Goal: Use online tool/utility: Utilize a website feature to perform a specific function

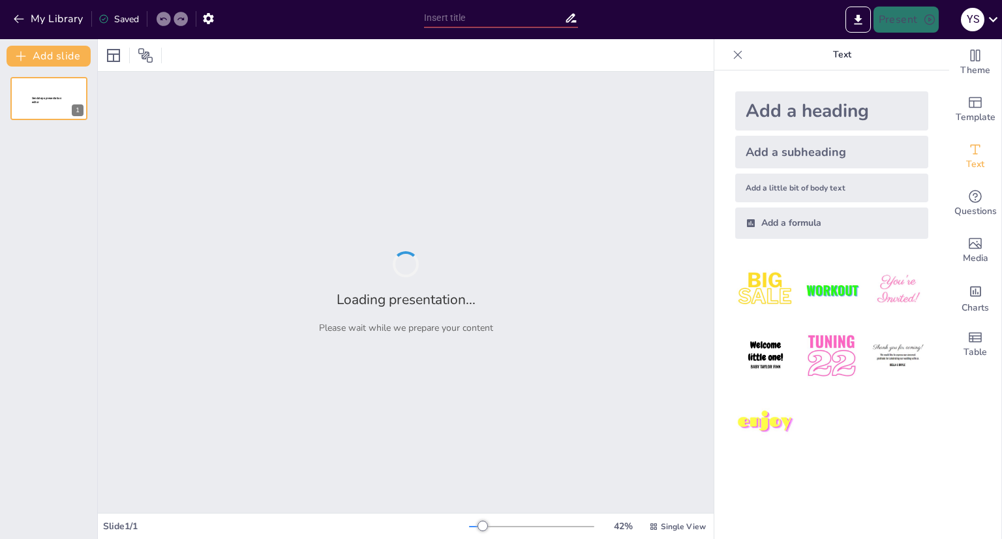
type input "Imported Presentatie [DATE].pptx"
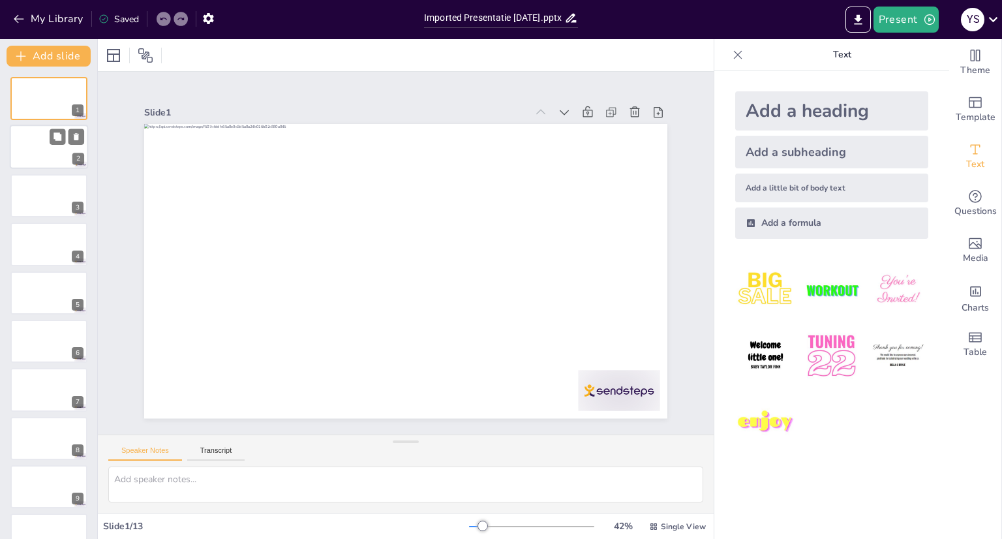
click at [21, 152] on div at bounding box center [49, 147] width 78 height 44
click at [48, 205] on div at bounding box center [49, 195] width 78 height 44
click at [56, 152] on div at bounding box center [49, 147] width 78 height 44
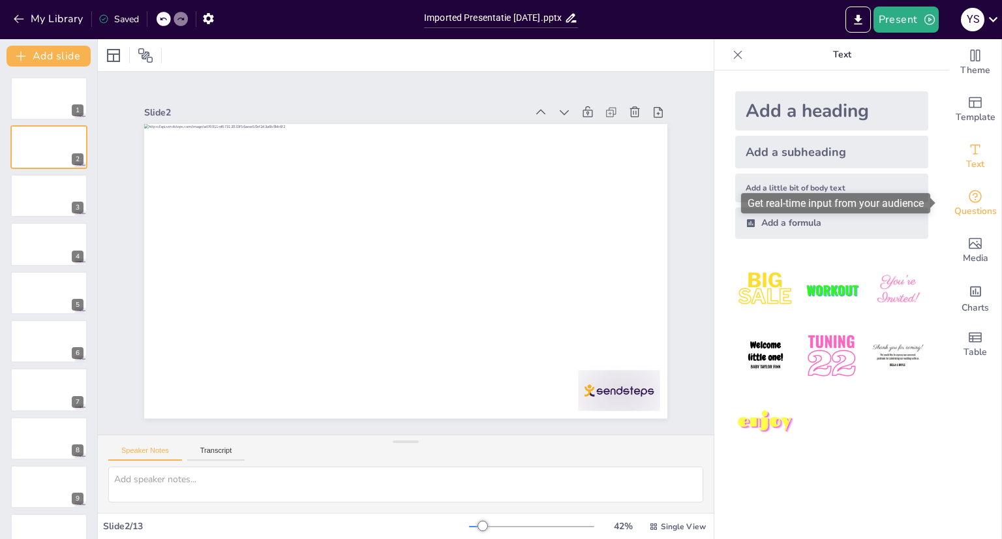
click at [969, 202] on icon "Get real-time input from your audience" at bounding box center [975, 196] width 16 height 16
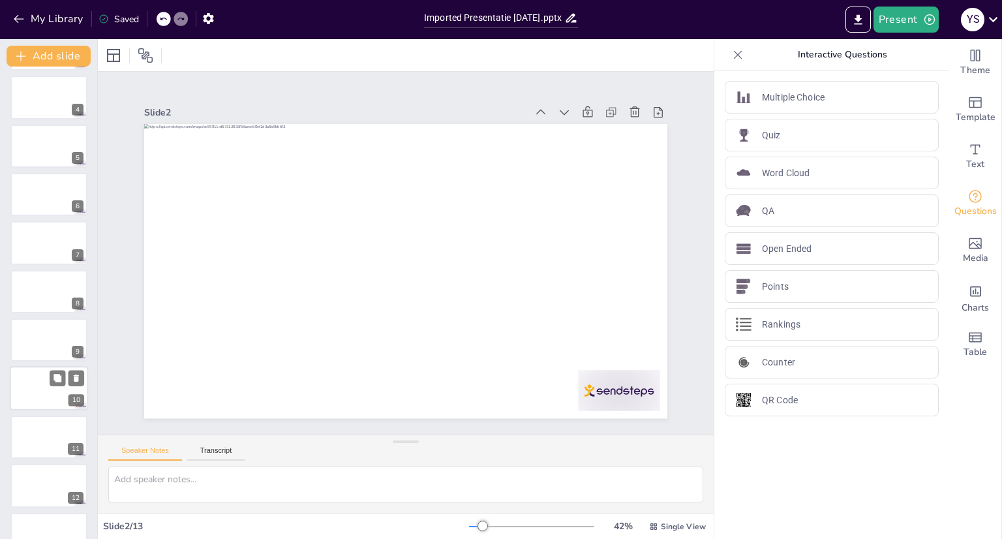
scroll to position [174, 0]
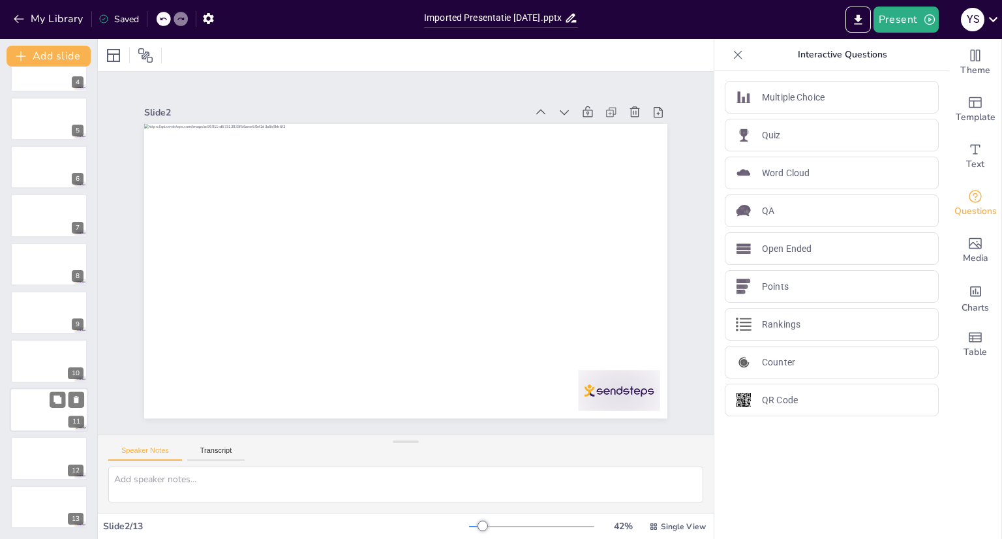
click at [49, 415] on div at bounding box center [49, 409] width 78 height 44
click at [772, 327] on p "Rankings" at bounding box center [781, 325] width 38 height 14
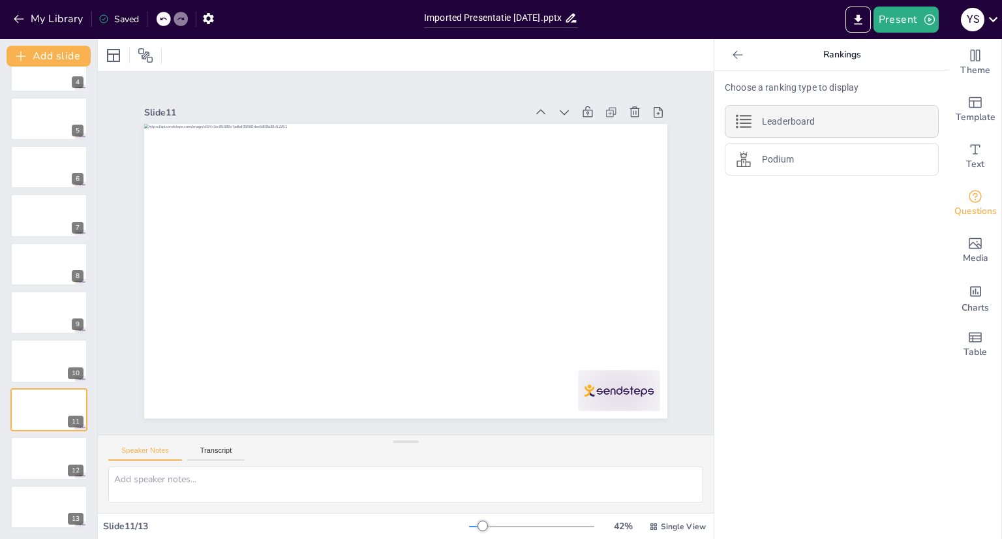
click at [798, 124] on p "Leaderboard" at bounding box center [788, 122] width 53 height 14
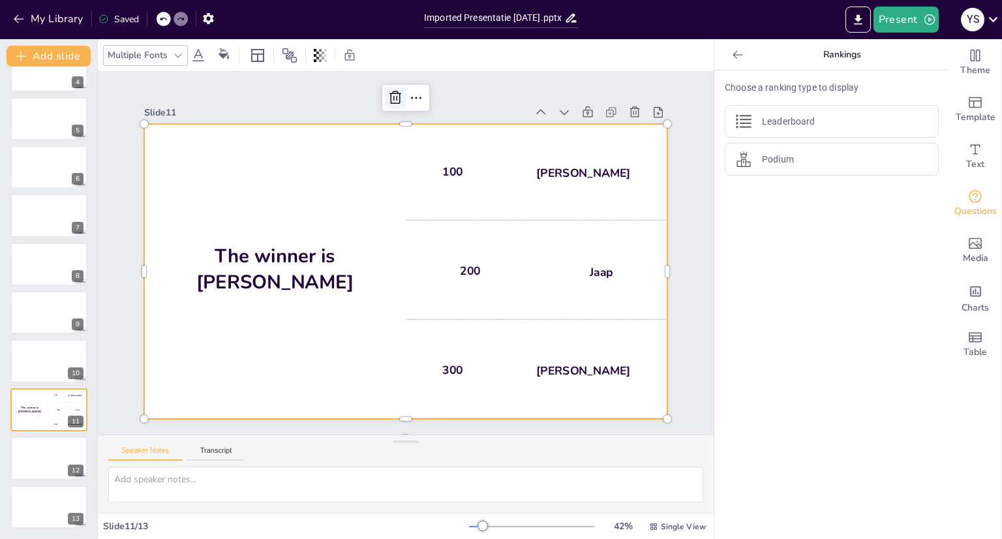
click at [387, 91] on icon at bounding box center [395, 98] width 16 height 16
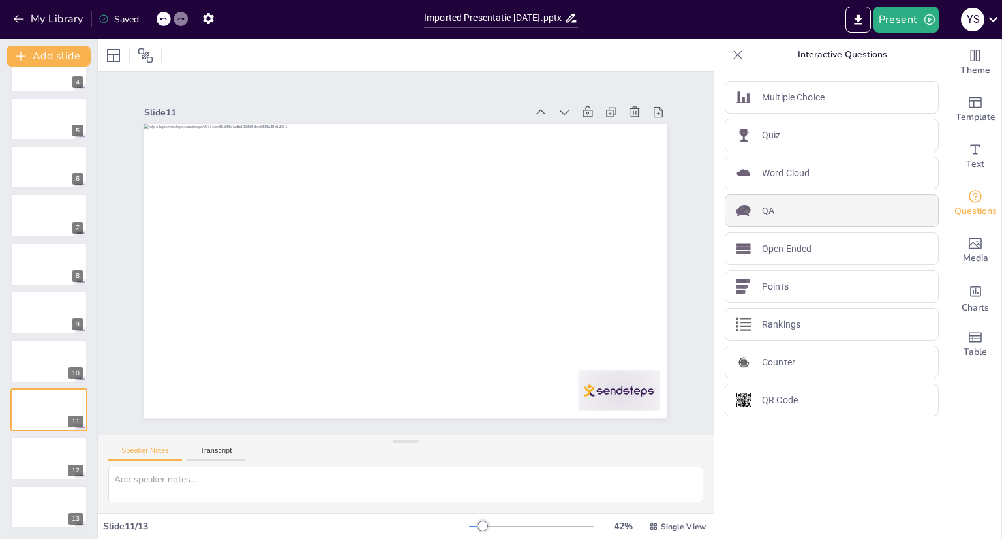
click at [771, 209] on div "QA" at bounding box center [832, 210] width 214 height 33
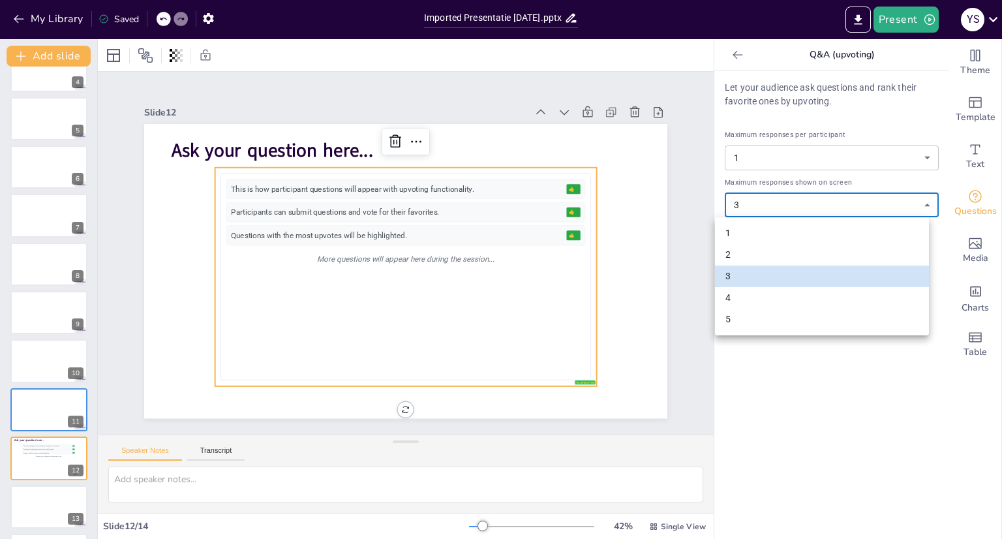
click at [921, 202] on body "My Library Saved Imported Presentatie [DATE].pptx Present Y S Document fonts Ak…" at bounding box center [501, 269] width 1002 height 539
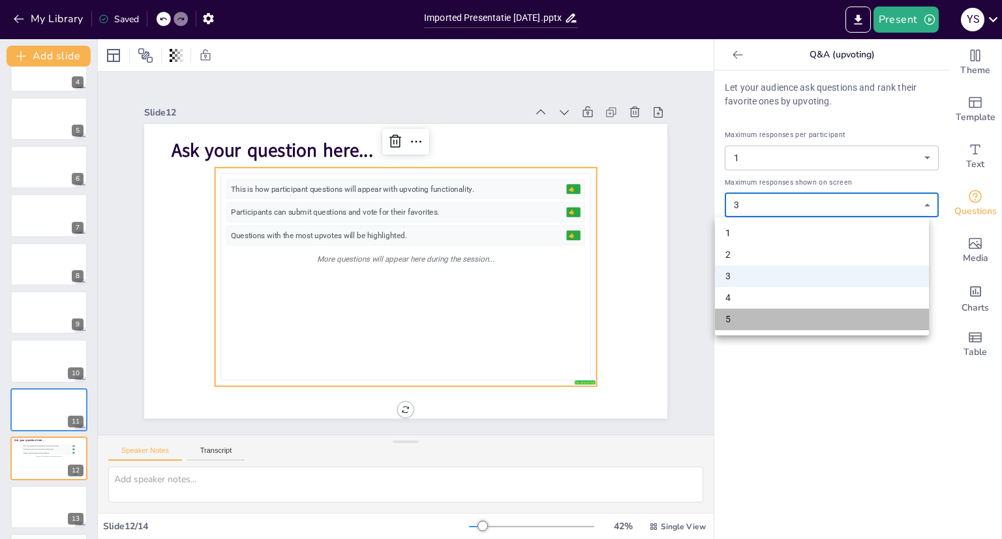
click at [743, 323] on li "5" at bounding box center [822, 319] width 214 height 22
type input "5"
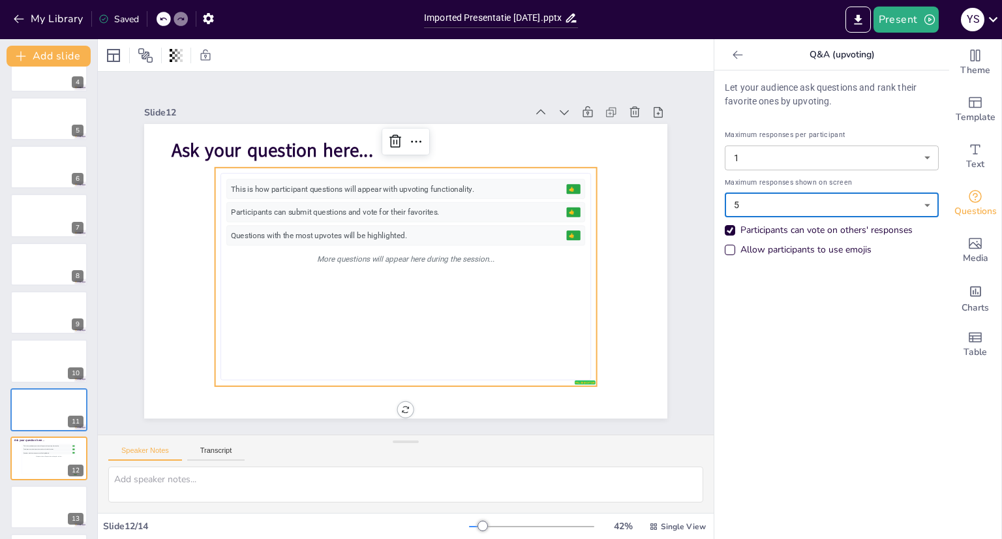
click at [911, 157] on body "My Library Saved Imported Presentatie [DATE].pptx Present Y S Document fonts Ak…" at bounding box center [501, 269] width 1002 height 539
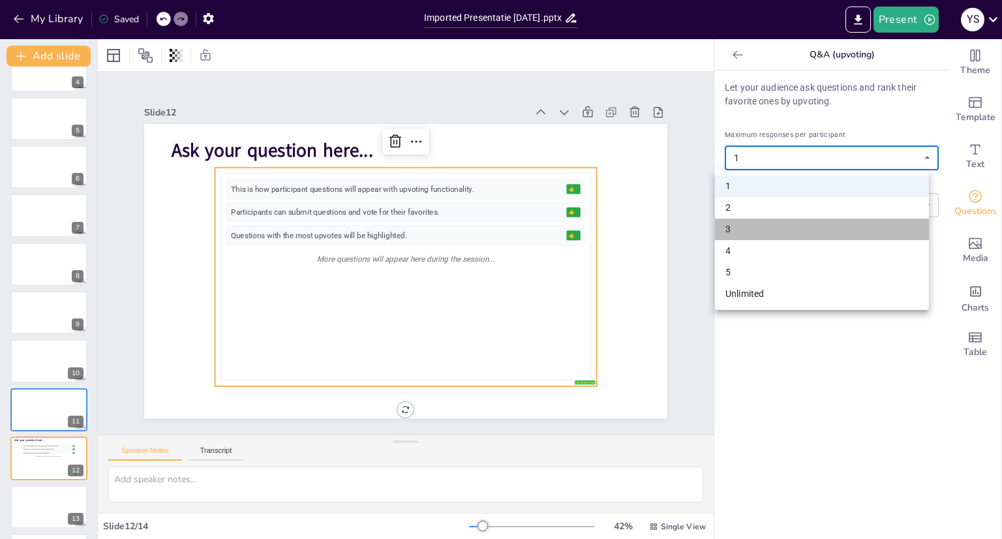
click at [743, 232] on li "3" at bounding box center [822, 229] width 214 height 22
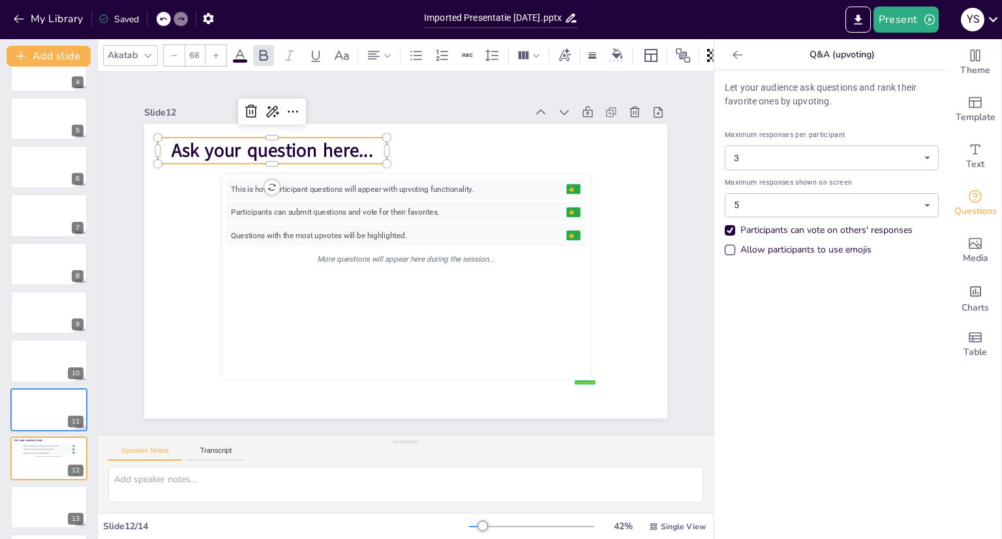
click at [182, 142] on span "Ask your question here..." at bounding box center [283, 137] width 203 height 46
click at [160, 142] on p "Ask your question here..." at bounding box center [272, 151] width 229 height 26
click at [258, 104] on icon at bounding box center [266, 96] width 17 height 17
type input "1"
type input "3"
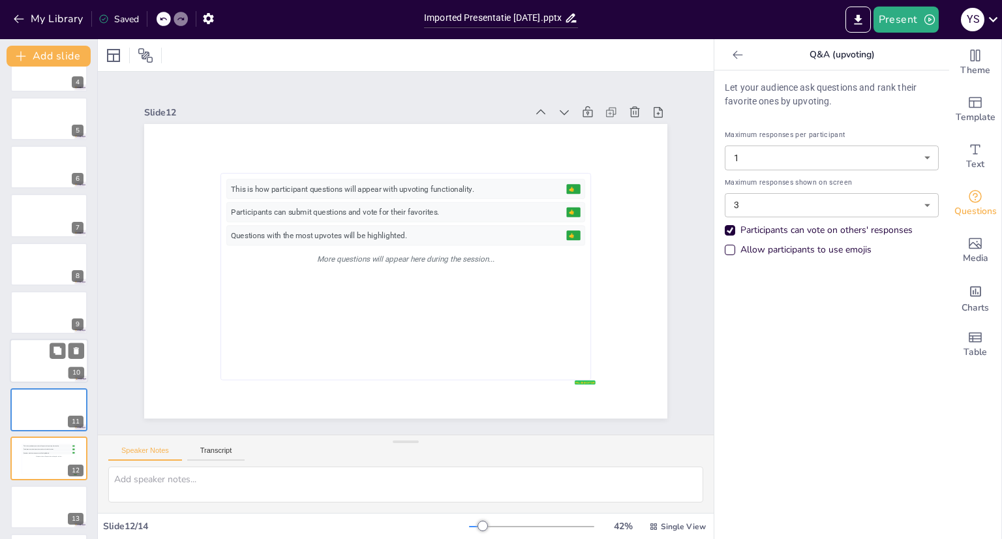
scroll to position [222, 0]
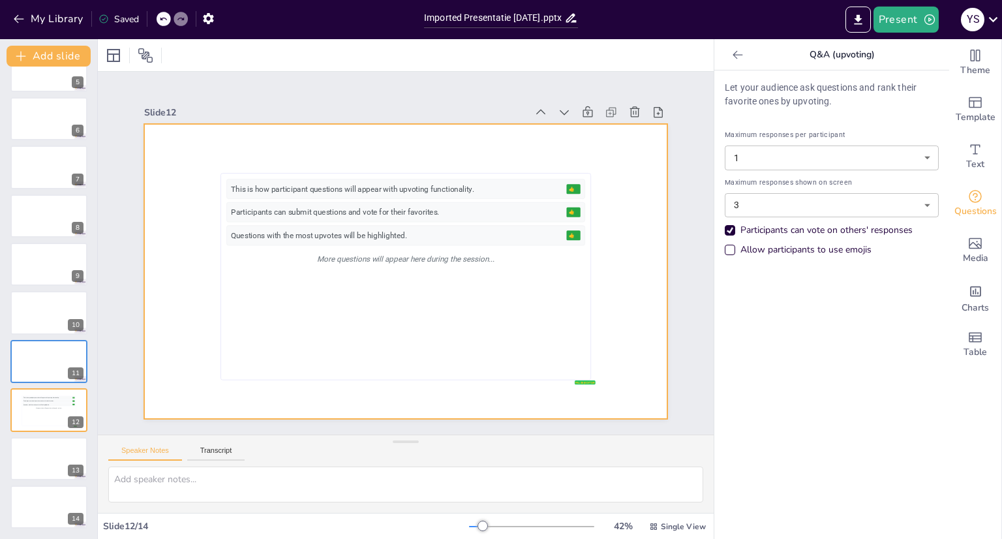
click at [181, 139] on div at bounding box center [405, 271] width 523 height 294
click at [250, 144] on div at bounding box center [401, 271] width 573 height 397
click at [628, 106] on icon at bounding box center [634, 112] width 13 height 13
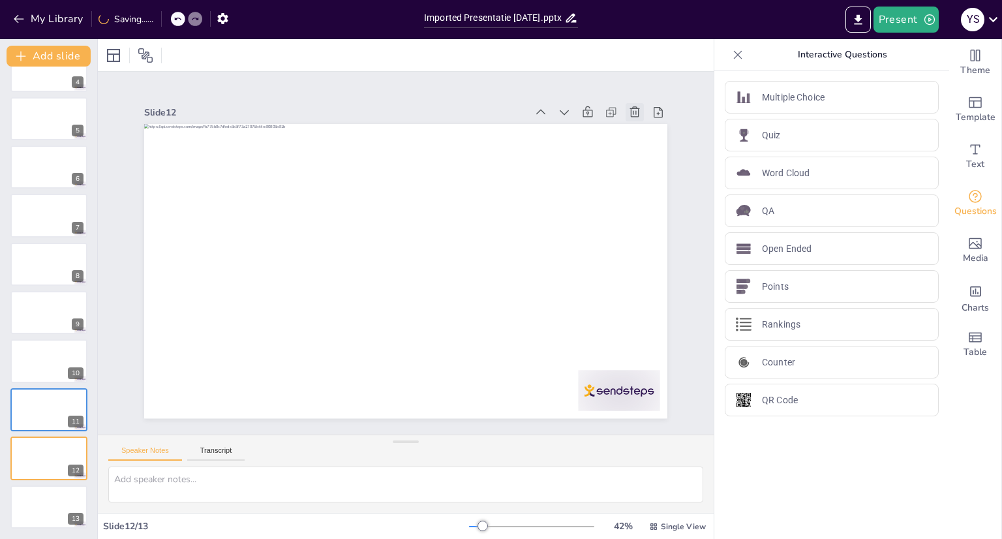
scroll to position [174, 0]
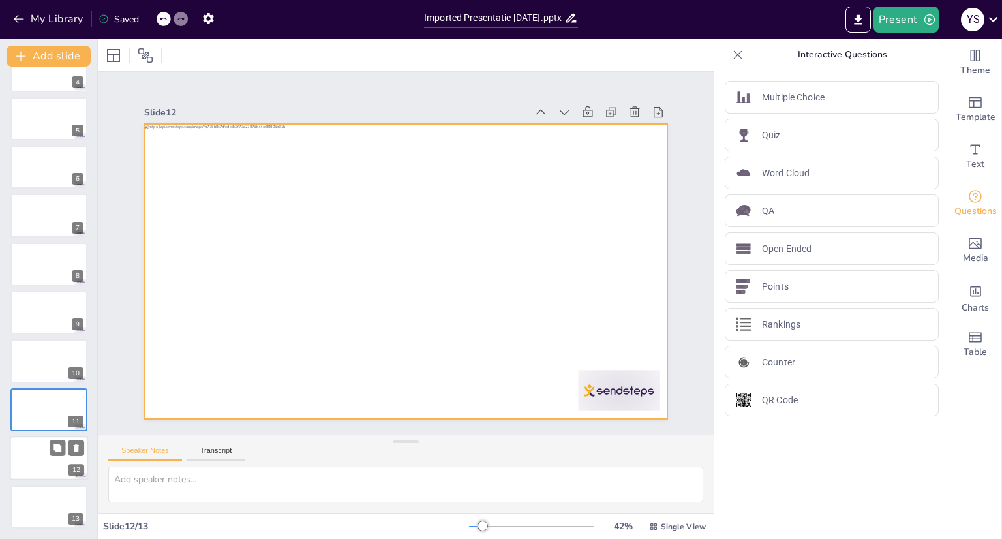
click at [44, 451] on div at bounding box center [49, 458] width 78 height 44
click at [37, 472] on div at bounding box center [49, 458] width 78 height 44
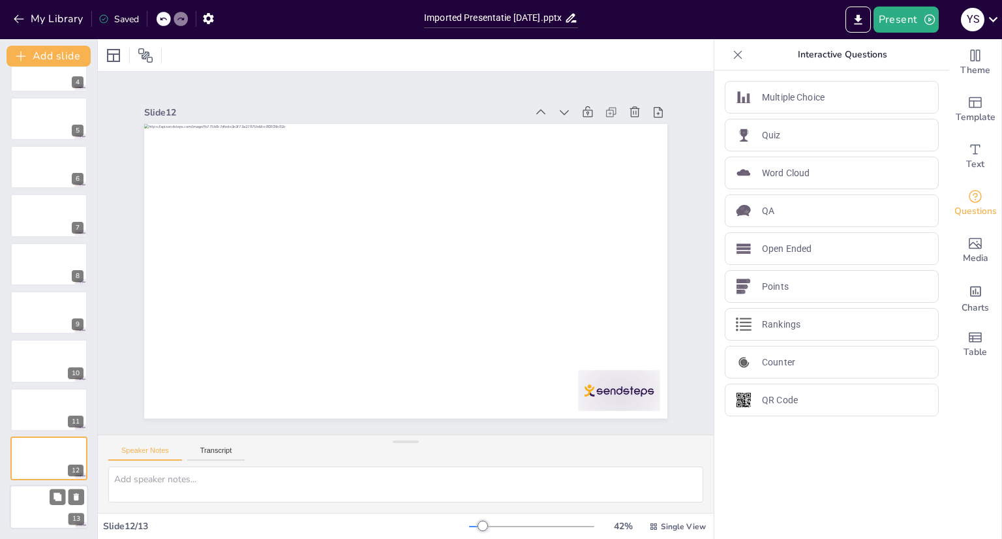
click at [42, 507] on div at bounding box center [49, 507] width 78 height 44
click at [52, 424] on div at bounding box center [49, 409] width 78 height 44
click at [989, 20] on icon at bounding box center [993, 19] width 18 height 18
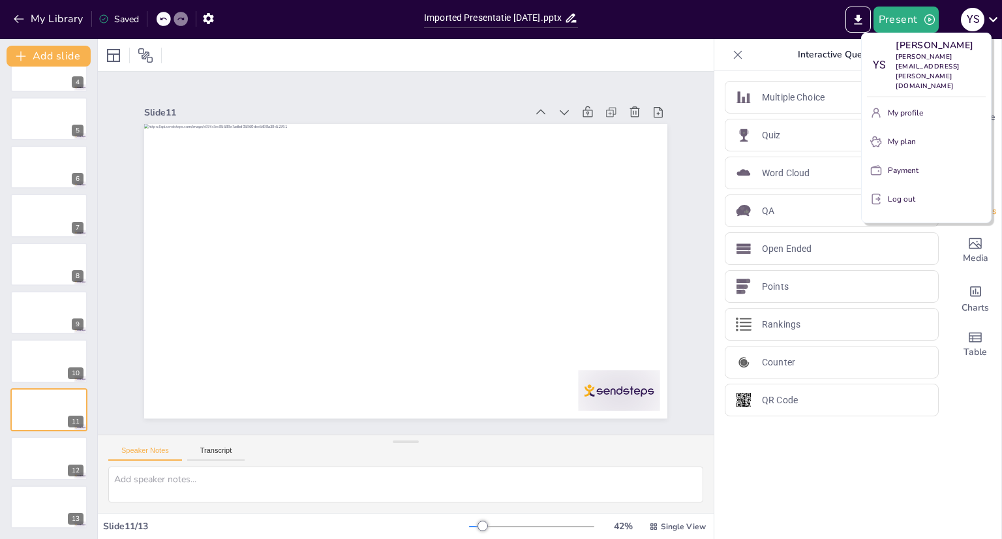
click at [760, 134] on div at bounding box center [501, 269] width 1002 height 539
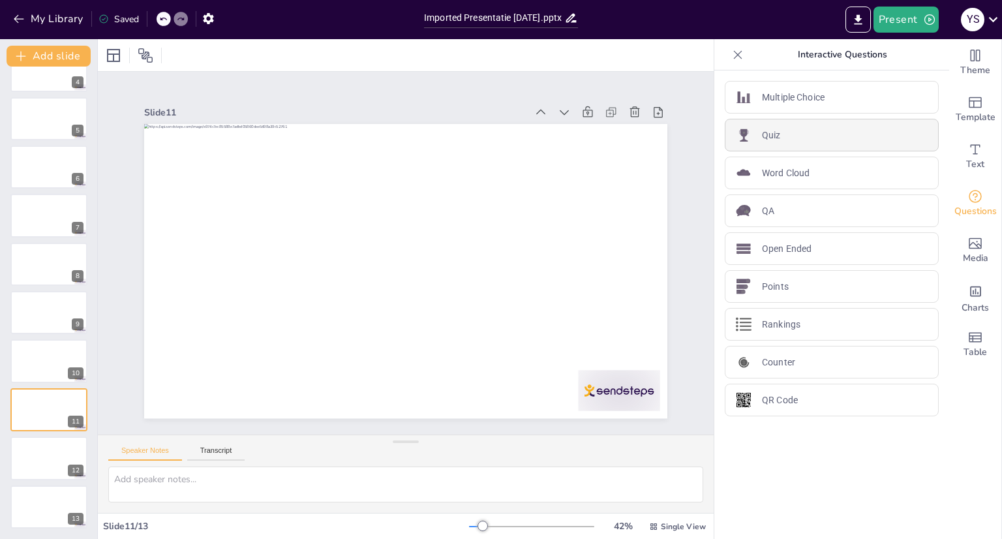
click at [762, 140] on p "Quiz" at bounding box center [771, 135] width 19 height 14
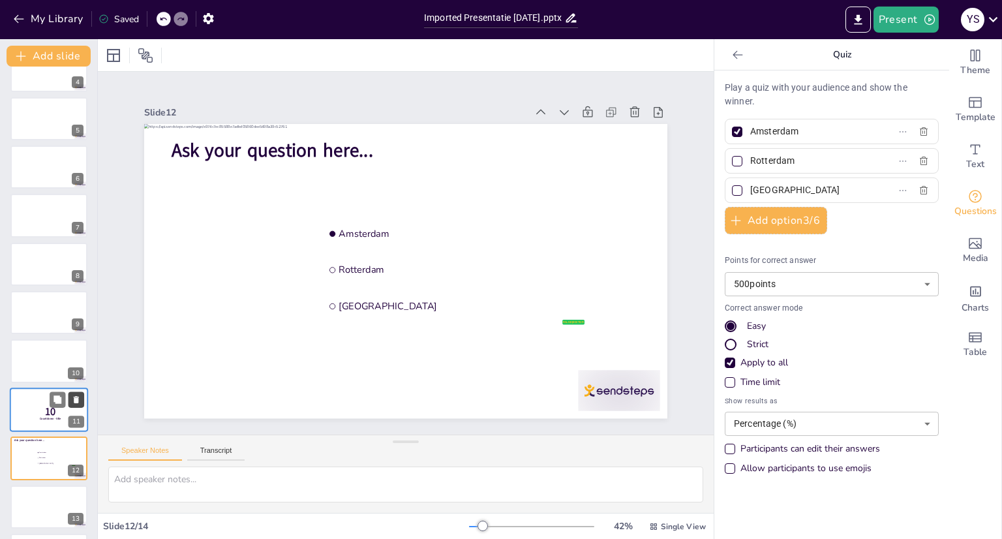
click at [79, 396] on icon at bounding box center [76, 399] width 9 height 9
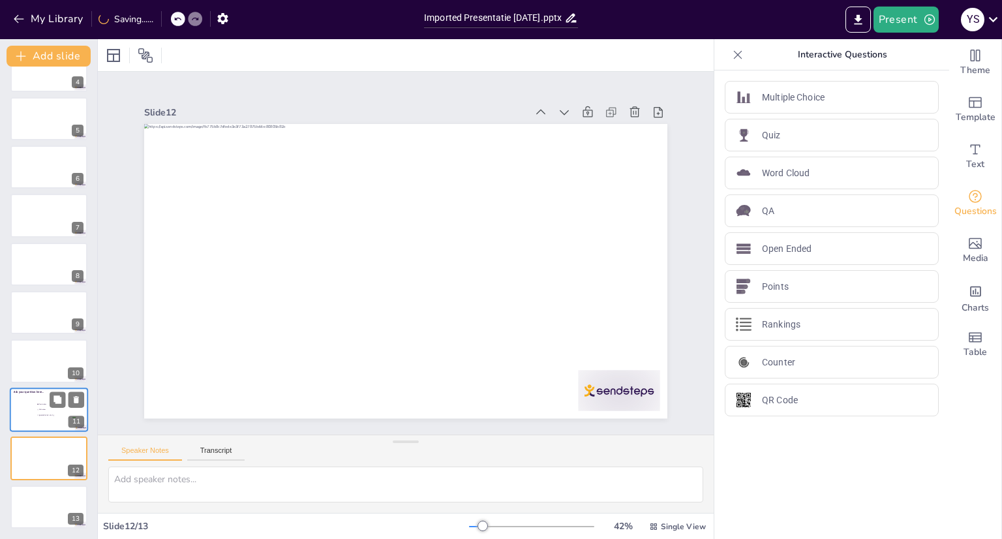
click at [22, 415] on div at bounding box center [49, 409] width 78 height 44
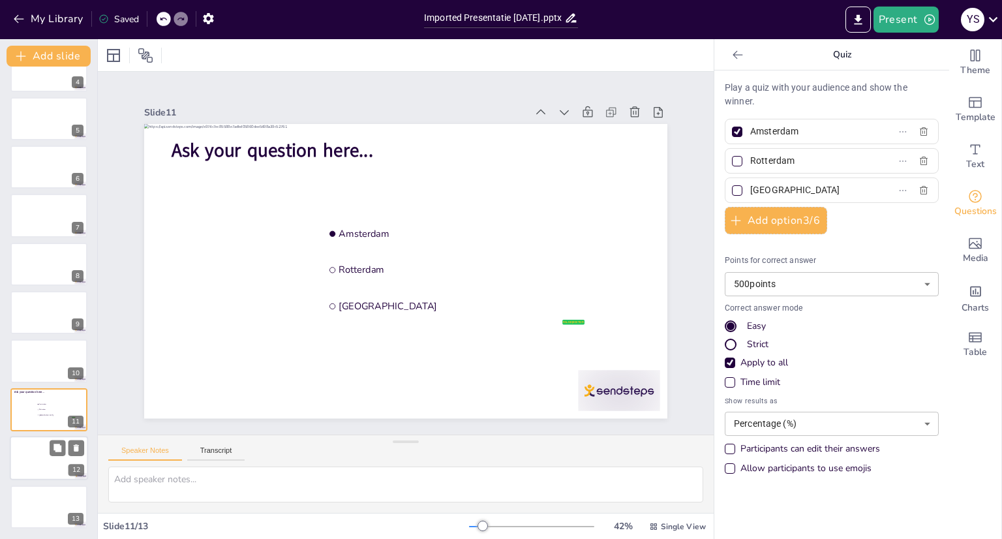
click at [37, 458] on div at bounding box center [49, 458] width 78 height 44
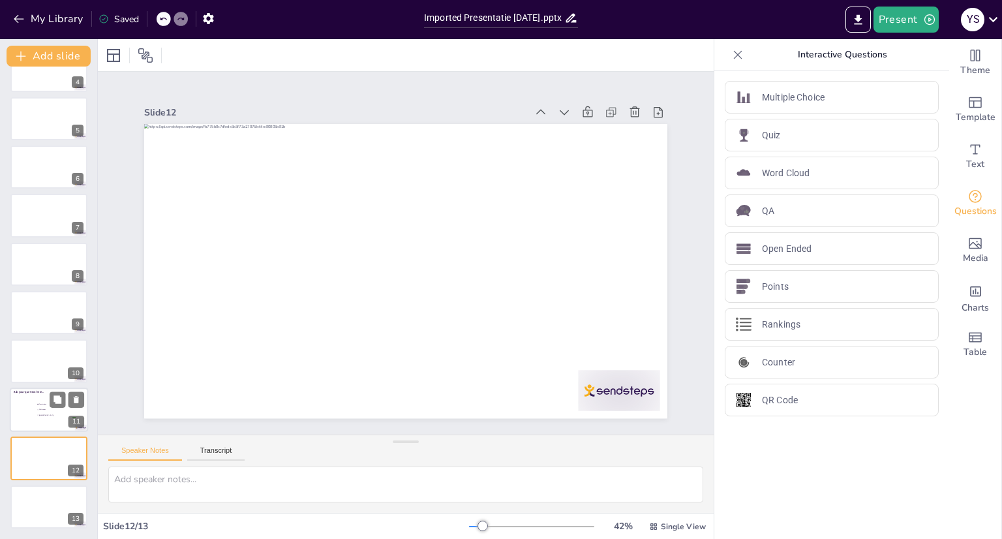
click at [39, 413] on li "[GEOGRAPHIC_DATA]" at bounding box center [56, 414] width 39 height 5
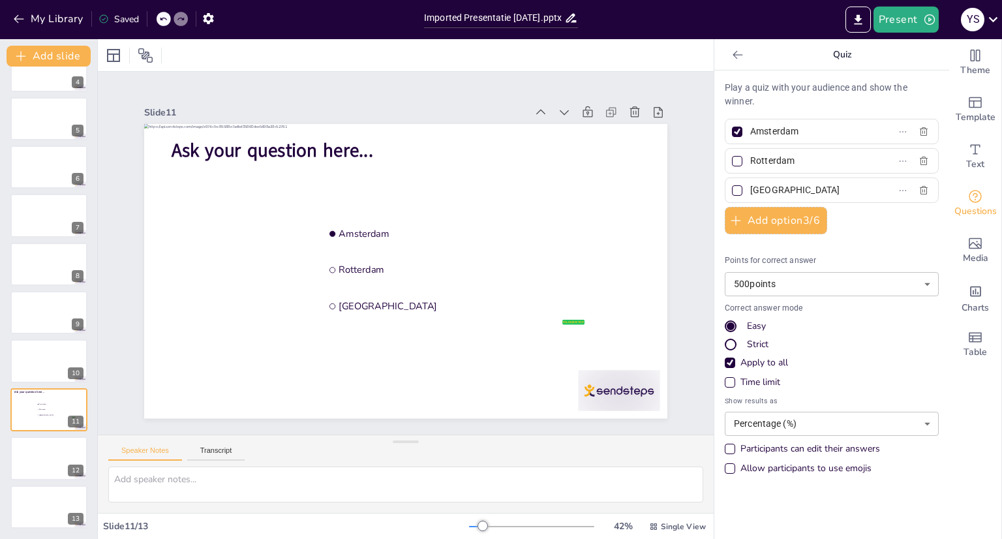
click at [731, 58] on icon at bounding box center [737, 54] width 13 height 13
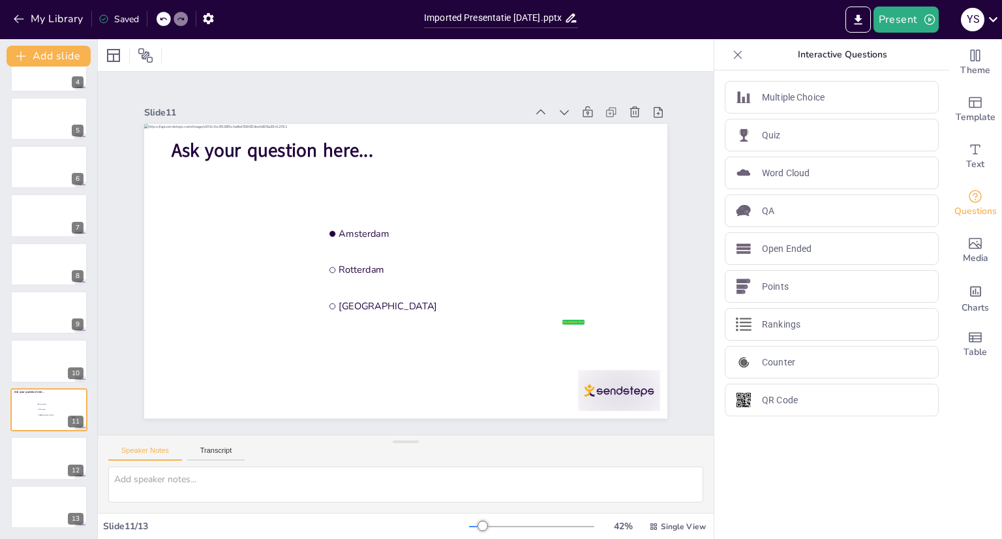
click at [733, 56] on icon at bounding box center [737, 54] width 13 height 13
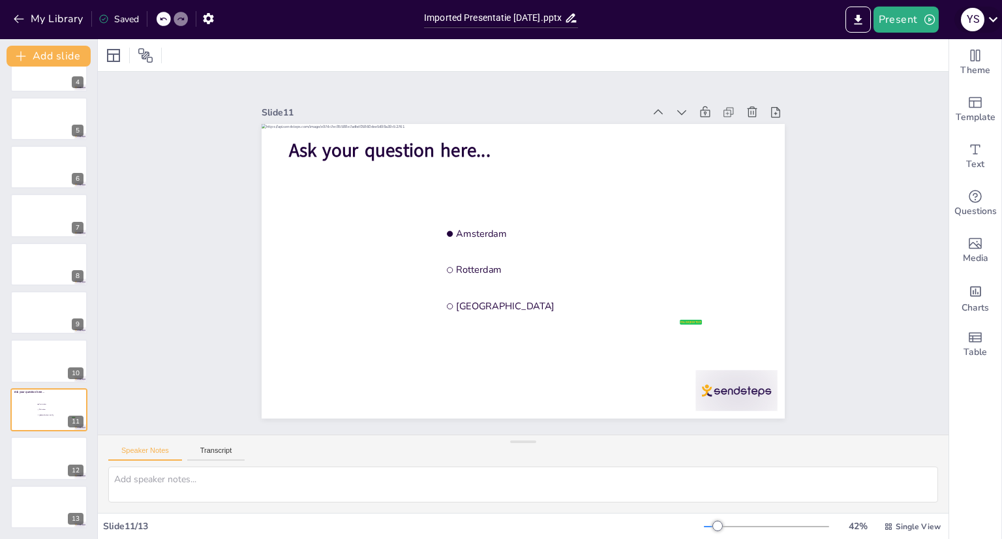
click at [991, 17] on icon at bounding box center [993, 19] width 18 height 18
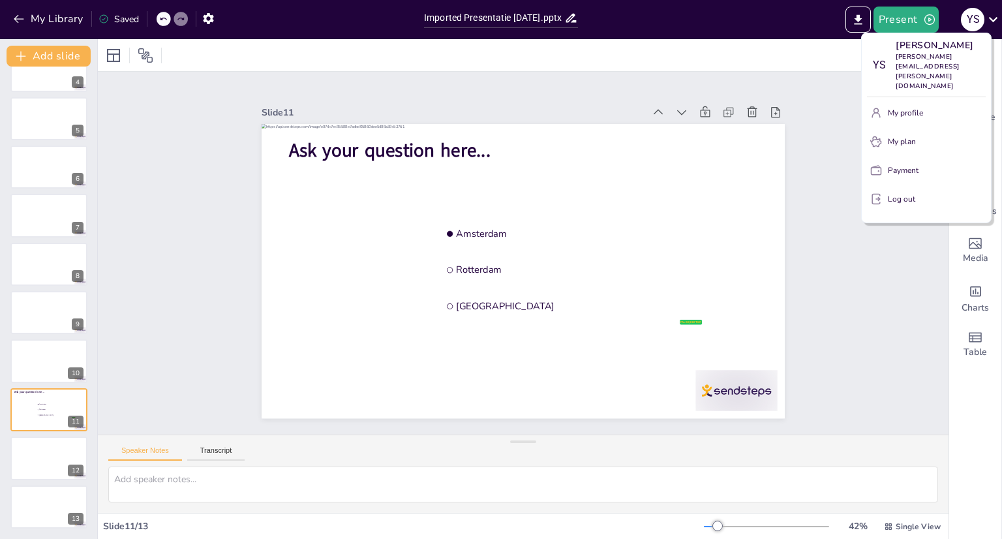
click at [900, 193] on p "Log out" at bounding box center [901, 199] width 27 height 12
